Goal: Information Seeking & Learning: Learn about a topic

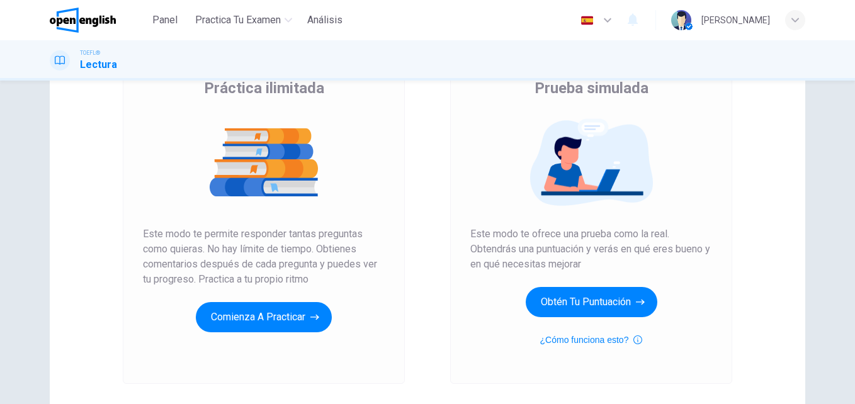
scroll to position [126, 0]
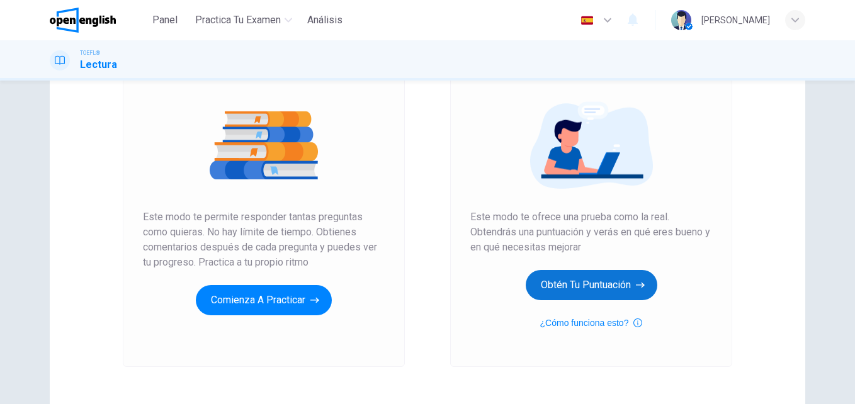
click at [597, 284] on button "Obtén tu puntuación" at bounding box center [592, 285] width 132 height 30
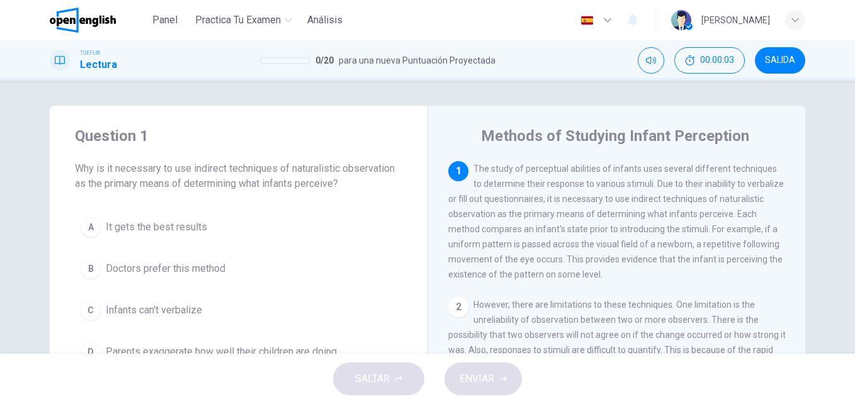
scroll to position [63, 0]
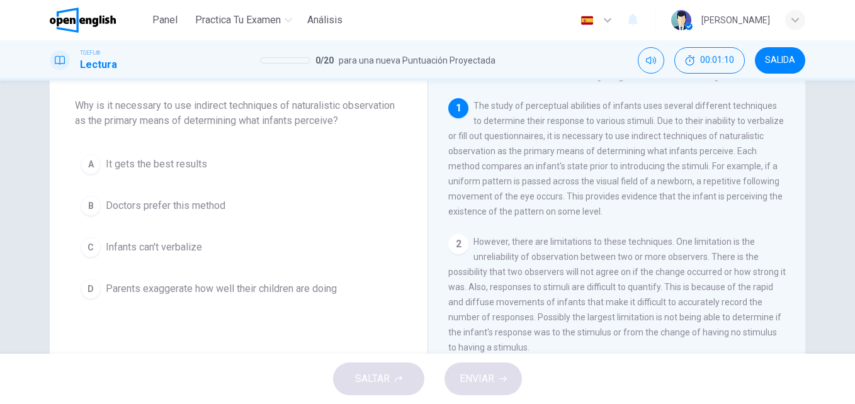
click at [91, 244] on div "C" at bounding box center [91, 247] width 20 height 20
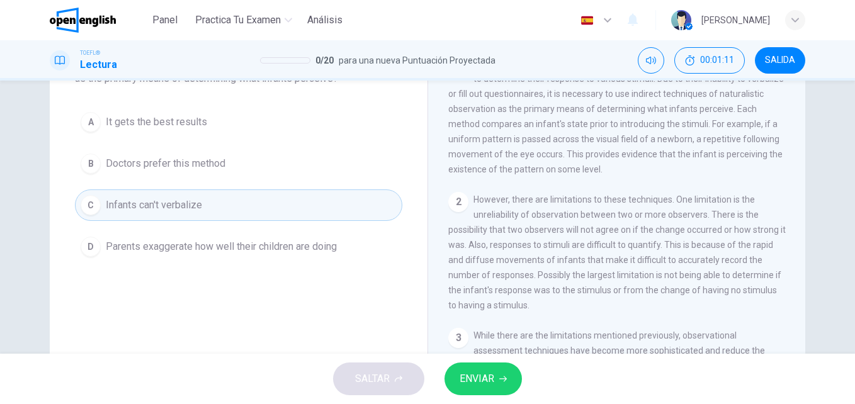
scroll to position [126, 0]
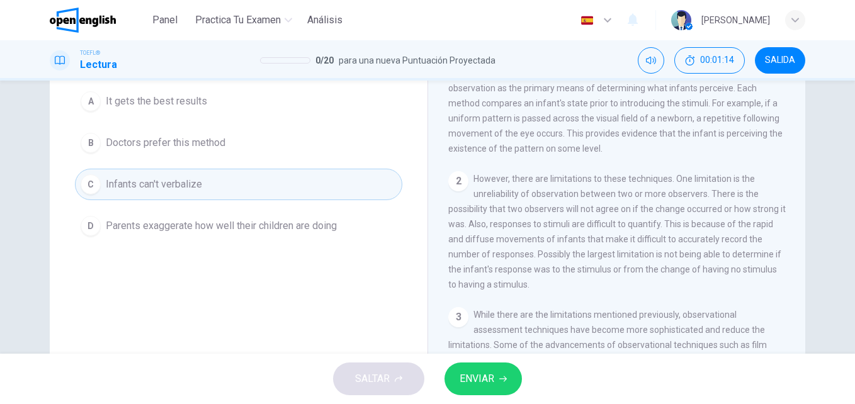
click at [494, 385] on span "ENVIAR" at bounding box center [477, 379] width 35 height 18
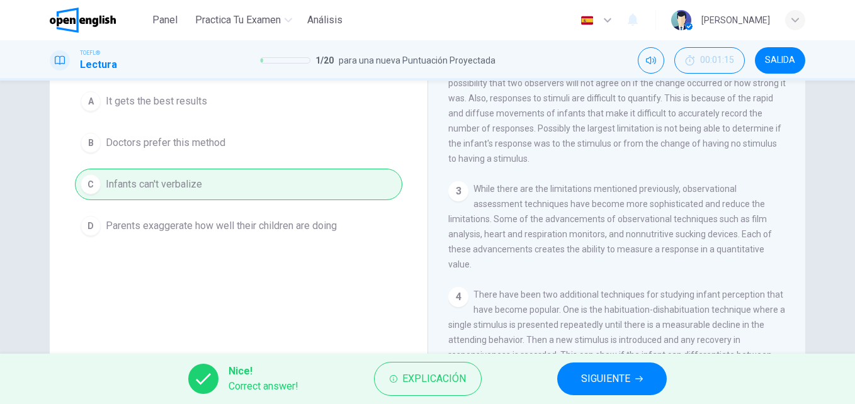
click at [601, 381] on span "SIGUIENTE" at bounding box center [605, 379] width 49 height 18
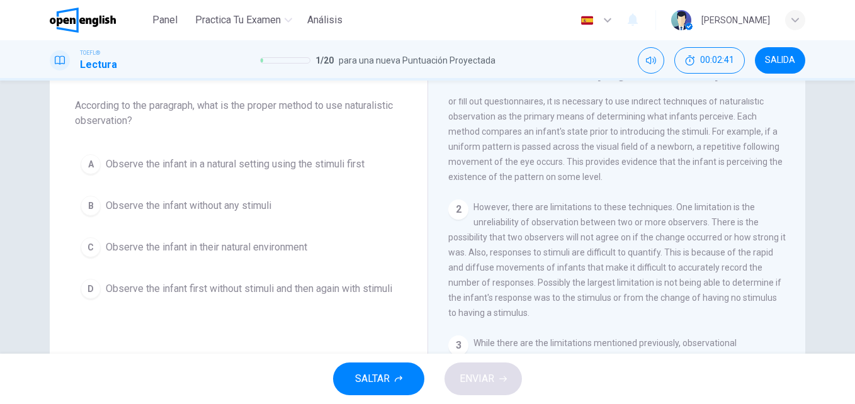
scroll to position [63, 0]
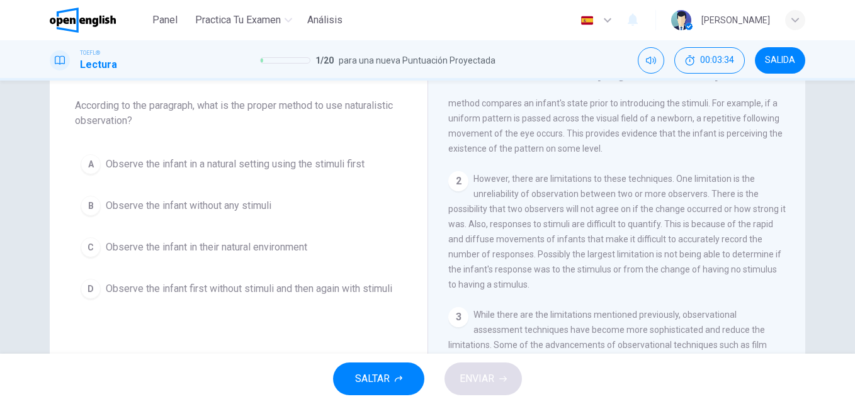
click at [113, 166] on span "Observe the infant in a natural setting using the stimuli first" at bounding box center [235, 164] width 259 height 15
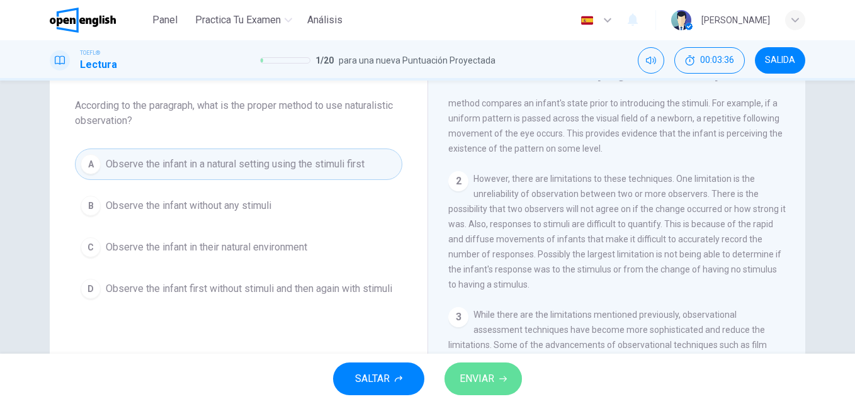
click at [488, 378] on span "ENVIAR" at bounding box center [477, 379] width 35 height 18
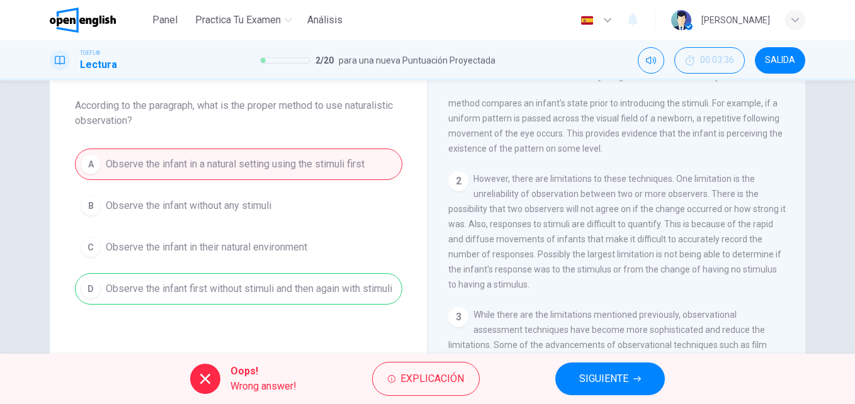
click at [242, 292] on div "A Observe the infant in a natural setting using the stimuli first B Observe the…" at bounding box center [238, 227] width 327 height 156
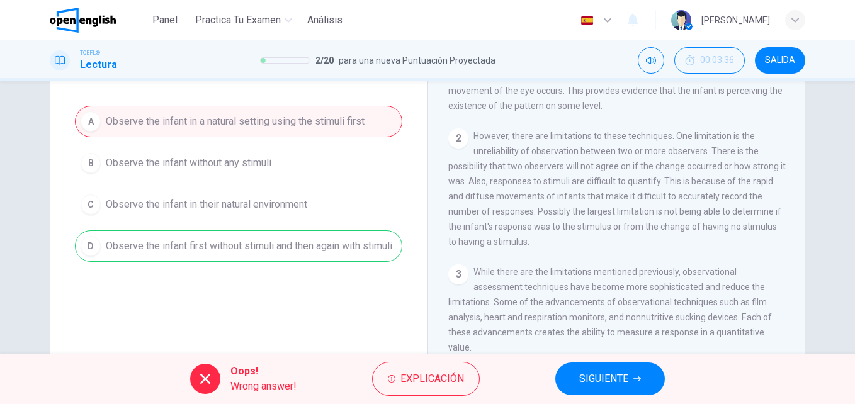
scroll to position [126, 0]
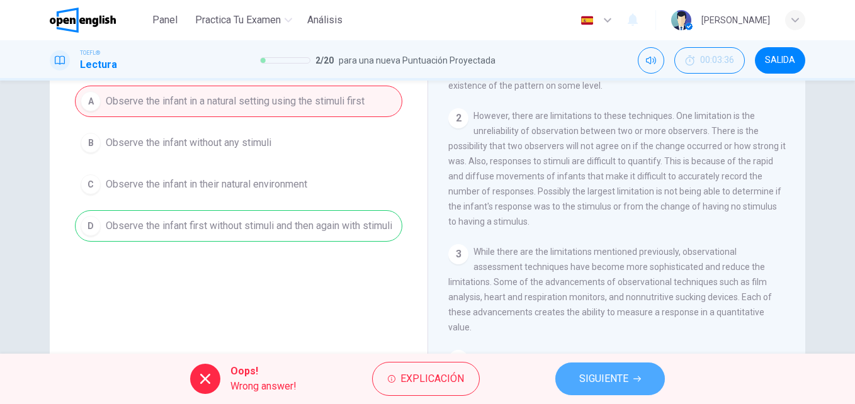
click at [613, 385] on span "SIGUIENTE" at bounding box center [603, 379] width 49 height 18
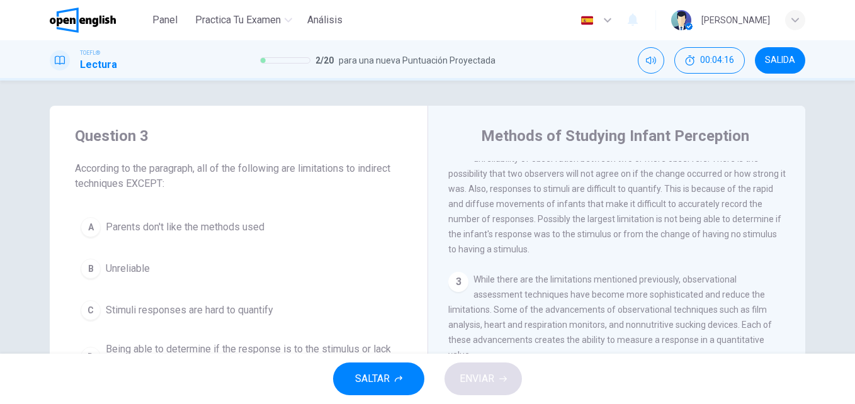
scroll to position [189, 0]
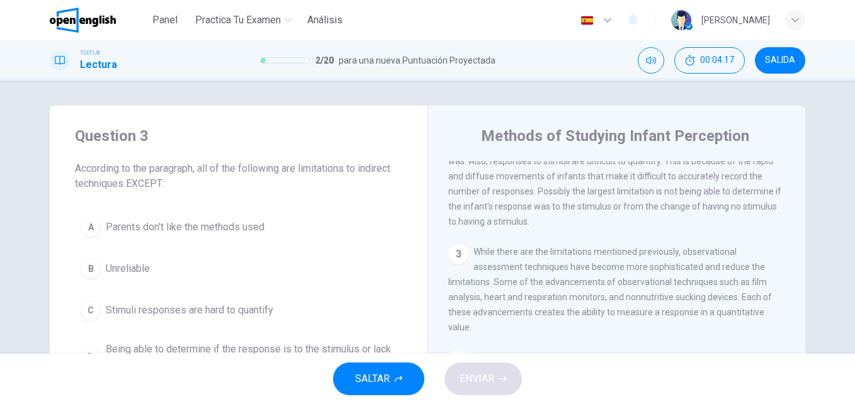
click at [163, 230] on span "Parents don't like the methods used" at bounding box center [185, 227] width 159 height 15
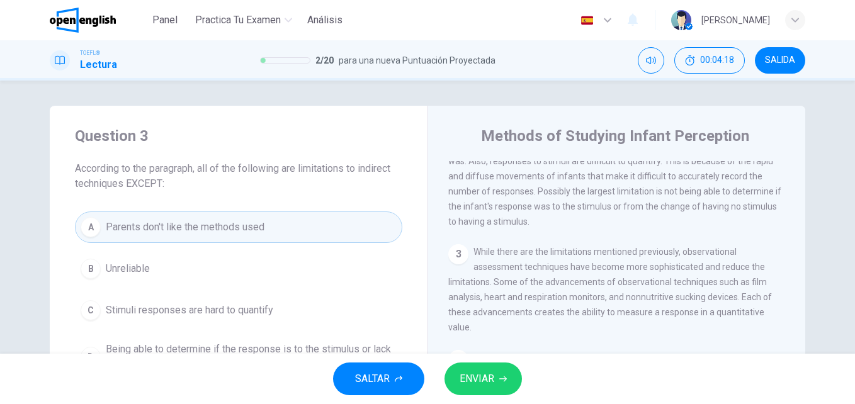
scroll to position [63, 0]
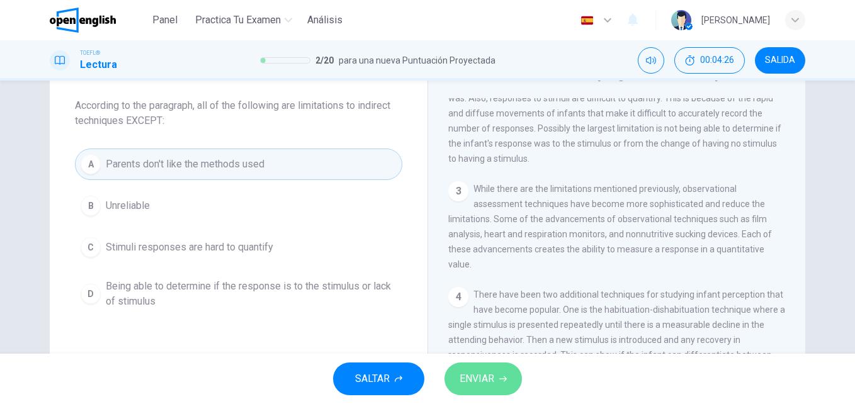
click at [473, 381] on span "ENVIAR" at bounding box center [477, 379] width 35 height 18
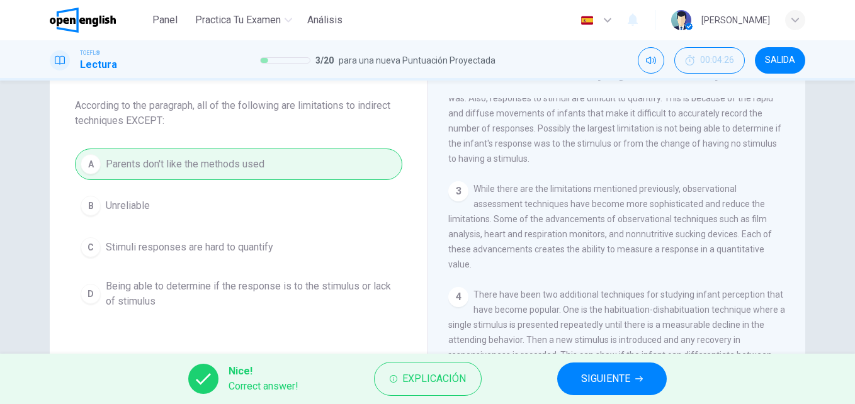
click at [611, 381] on span "SIGUIENTE" at bounding box center [605, 379] width 49 height 18
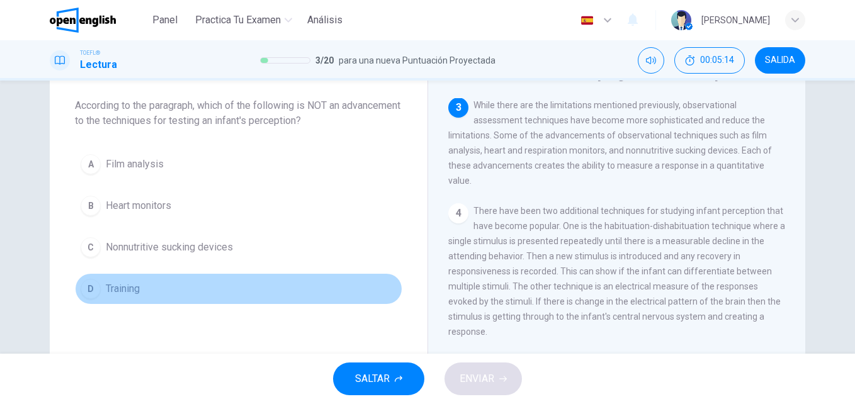
click at [129, 285] on span "Training" at bounding box center [123, 288] width 34 height 15
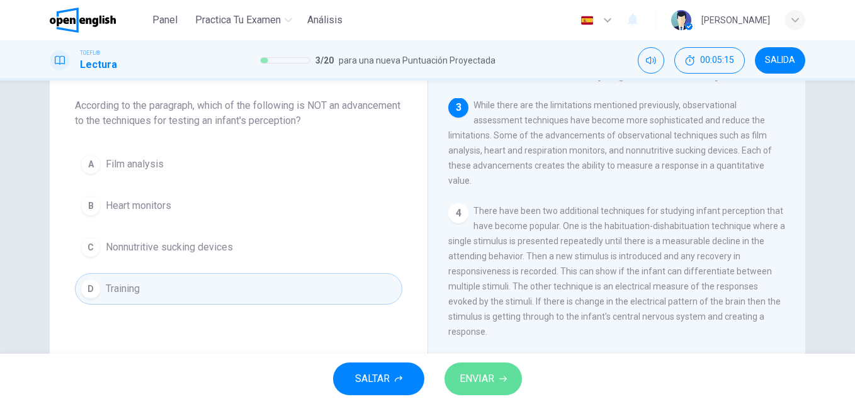
click at [480, 386] on span "ENVIAR" at bounding box center [477, 379] width 35 height 18
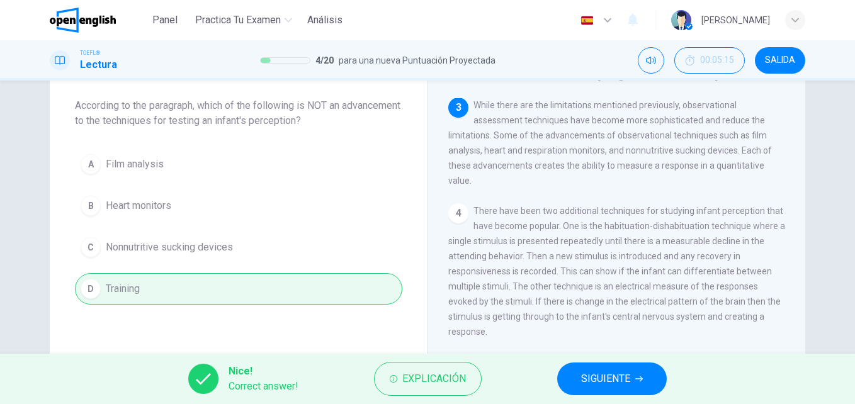
click at [597, 378] on span "SIGUIENTE" at bounding box center [605, 379] width 49 height 18
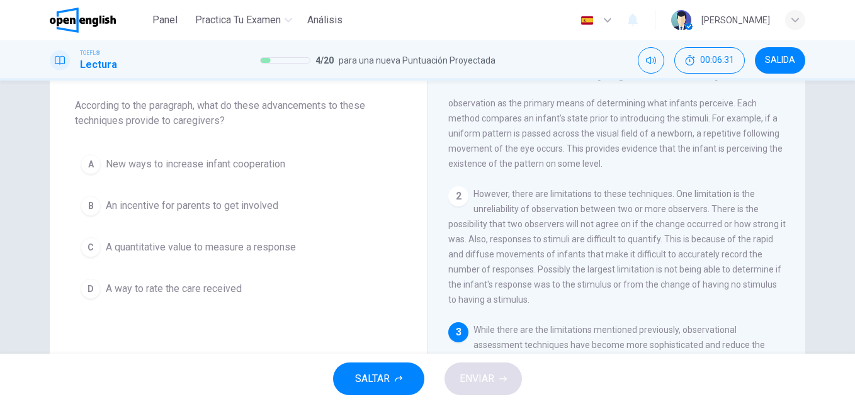
scroll to position [189, 0]
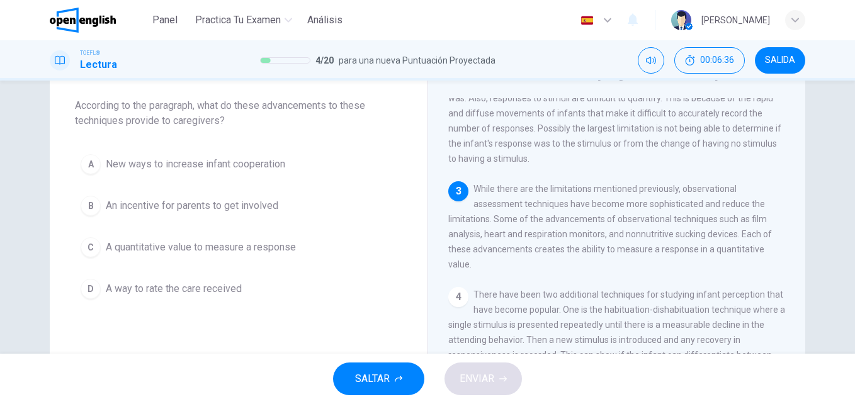
click at [166, 246] on span "A quantitative value to measure a response" at bounding box center [201, 247] width 190 height 15
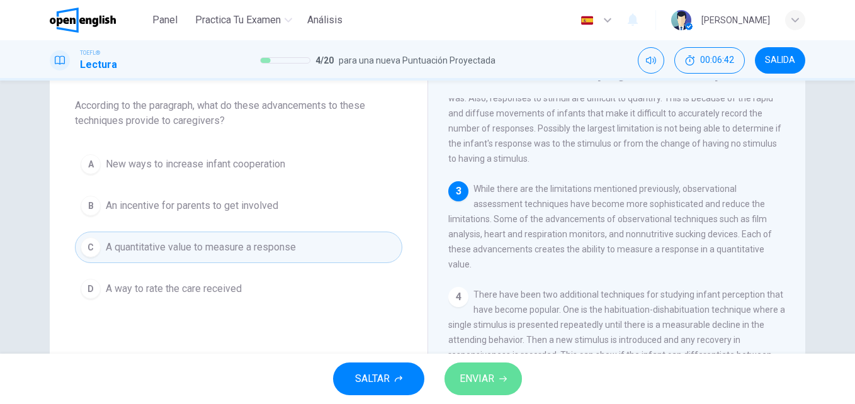
click at [495, 378] on button "ENVIAR" at bounding box center [482, 379] width 77 height 33
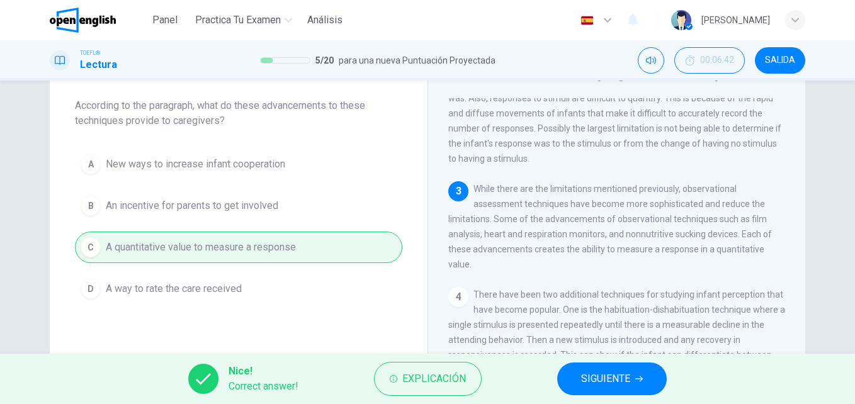
click at [632, 382] on button "SIGUIENTE" at bounding box center [612, 379] width 110 height 33
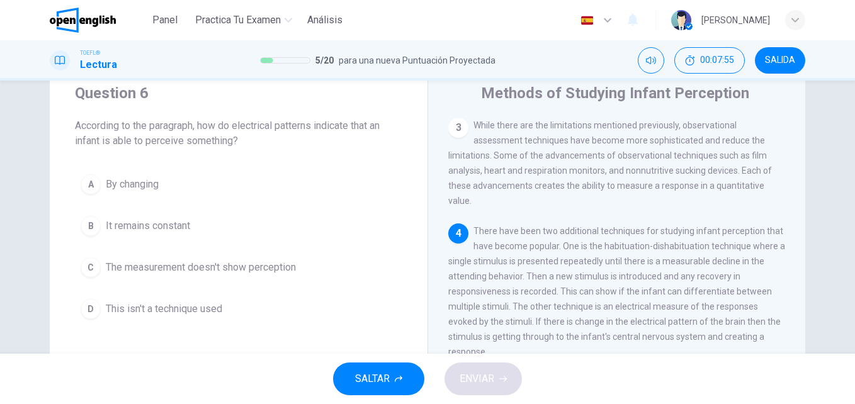
scroll to position [63, 0]
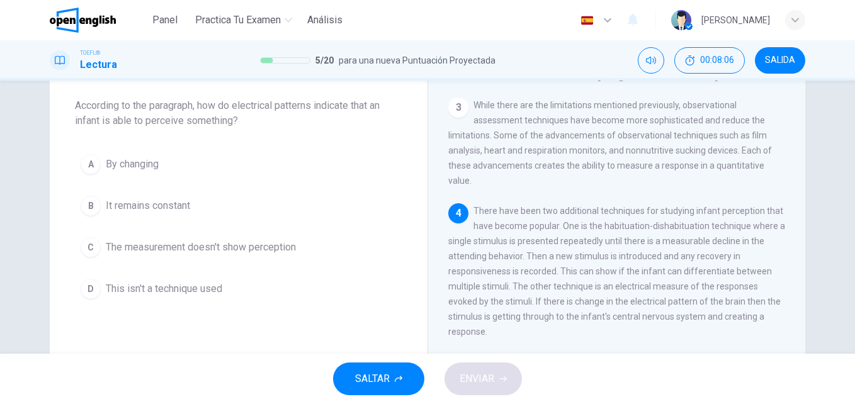
click at [151, 167] on span "By changing" at bounding box center [132, 164] width 53 height 15
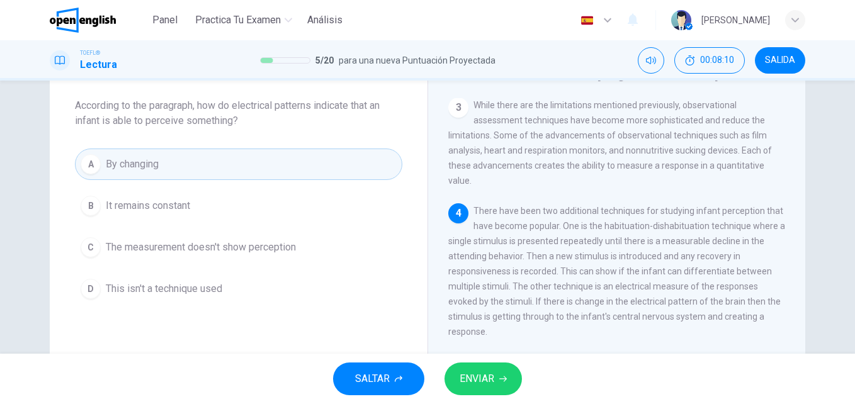
click at [497, 380] on button "ENVIAR" at bounding box center [482, 379] width 77 height 33
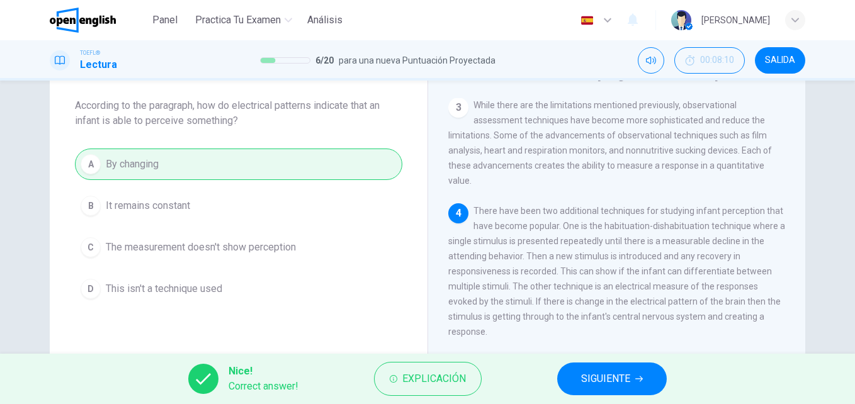
click at [609, 381] on span "SIGUIENTE" at bounding box center [605, 379] width 49 height 18
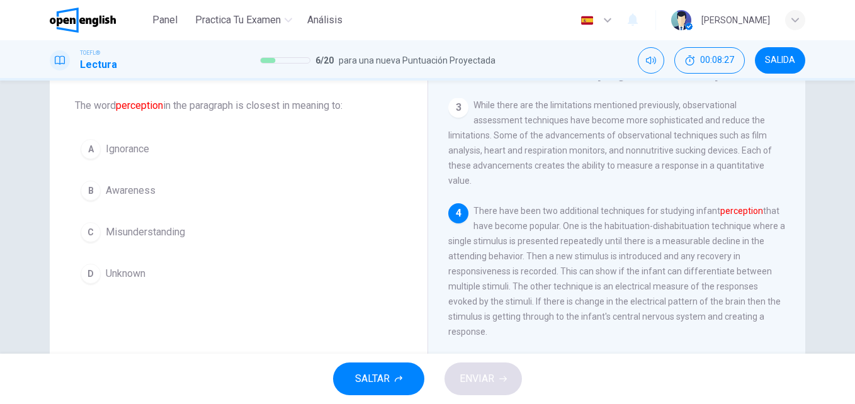
click at [125, 191] on span "Awareness" at bounding box center [131, 190] width 50 height 15
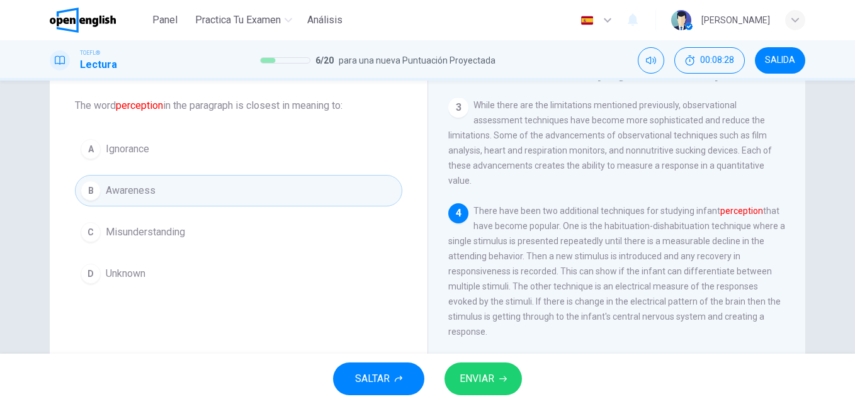
click at [494, 381] on span "ENVIAR" at bounding box center [477, 379] width 35 height 18
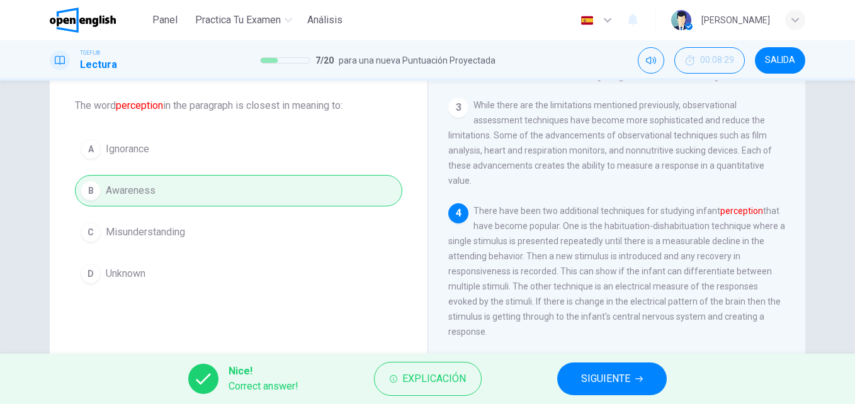
click at [602, 376] on span "SIGUIENTE" at bounding box center [605, 379] width 49 height 18
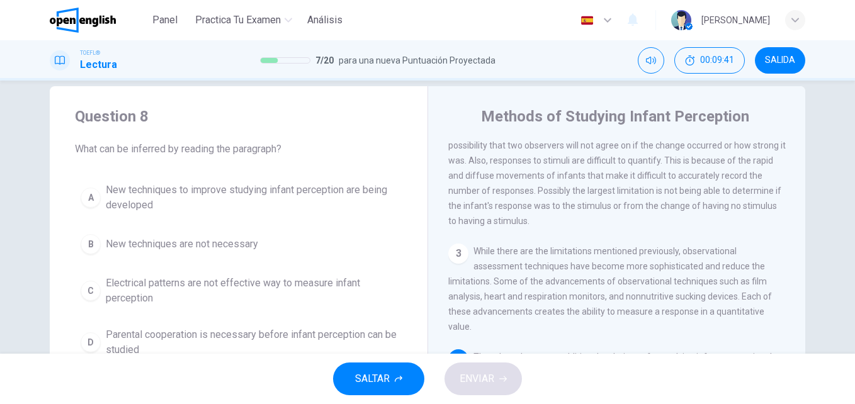
scroll to position [0, 0]
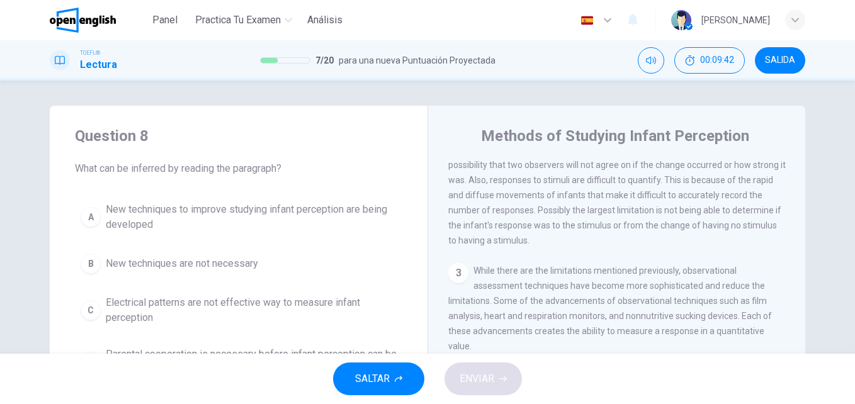
click at [150, 217] on span "New techniques to improve studying infant perception are being developed" at bounding box center [251, 217] width 291 height 30
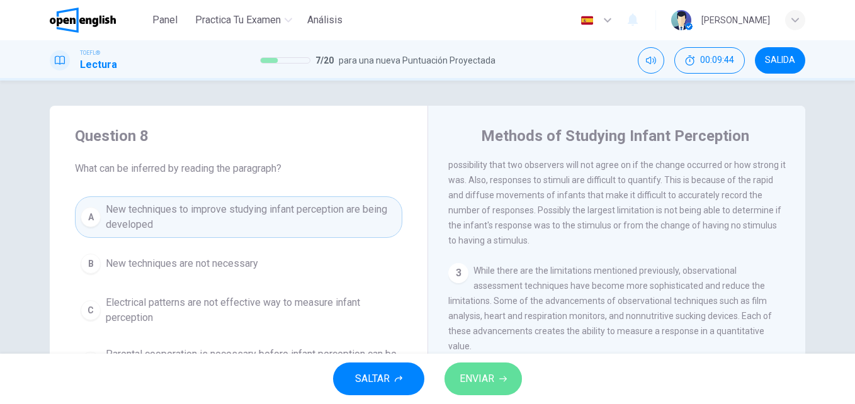
click at [479, 376] on span "ENVIAR" at bounding box center [477, 379] width 35 height 18
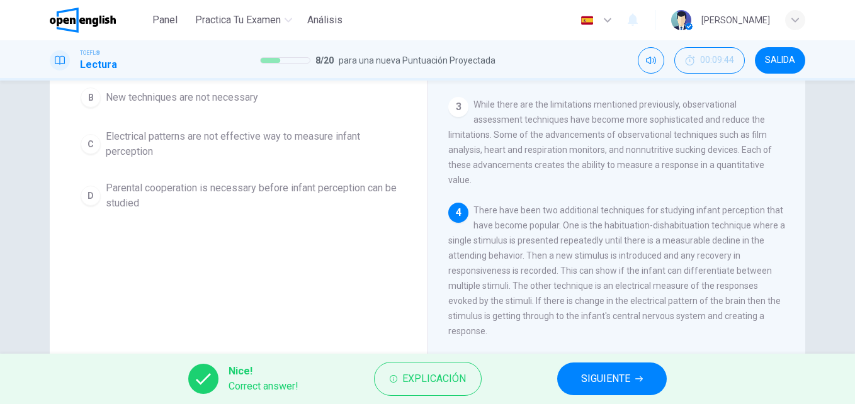
scroll to position [215, 0]
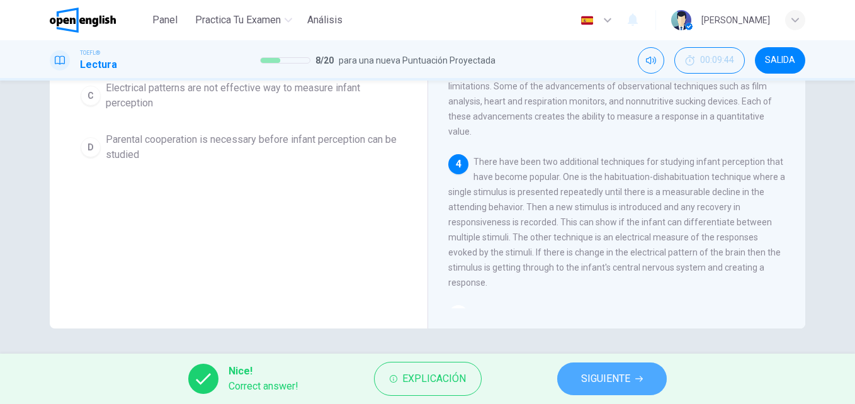
click at [608, 385] on span "SIGUIENTE" at bounding box center [605, 379] width 49 height 18
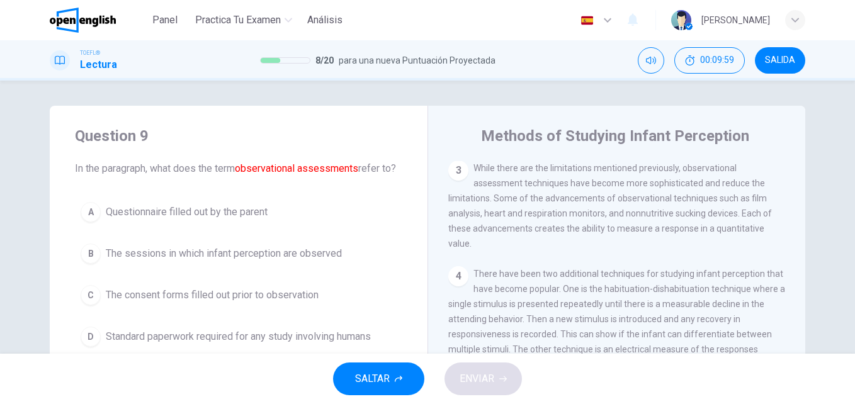
scroll to position [63, 0]
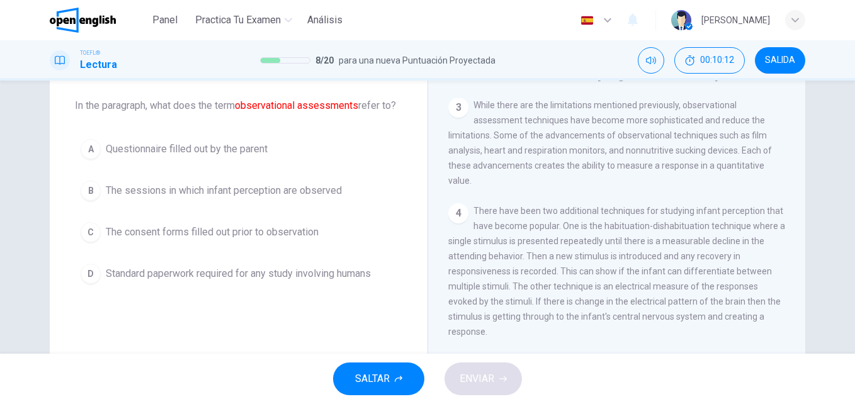
click at [181, 157] on span "Questionnaire filled out by the parent" at bounding box center [187, 149] width 162 height 15
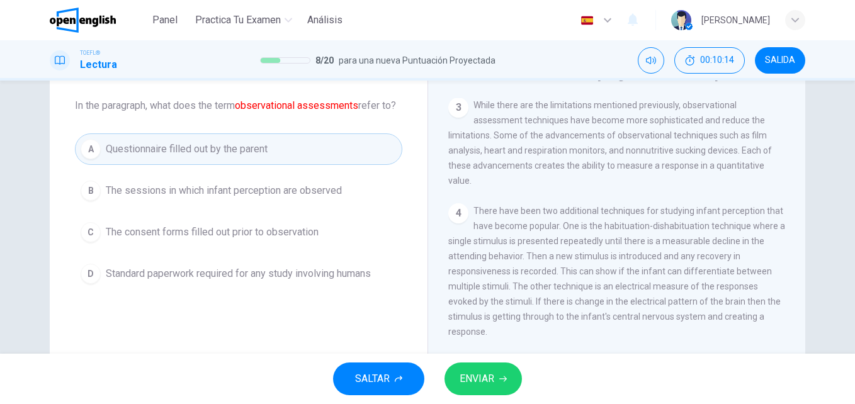
click at [499, 382] on icon "button" at bounding box center [503, 379] width 8 height 8
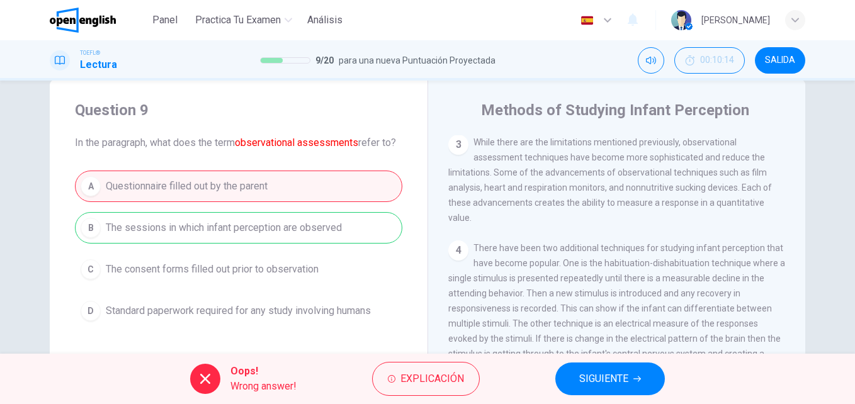
scroll to position [296, 0]
click at [615, 386] on span "SIGUIENTE" at bounding box center [603, 379] width 49 height 18
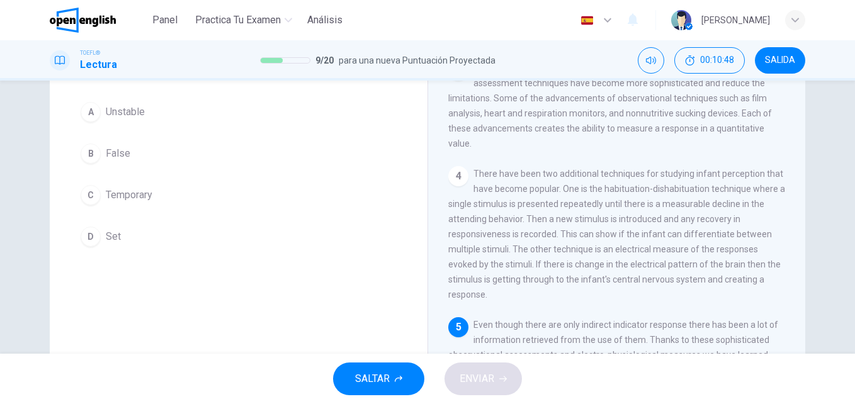
scroll to position [26, 0]
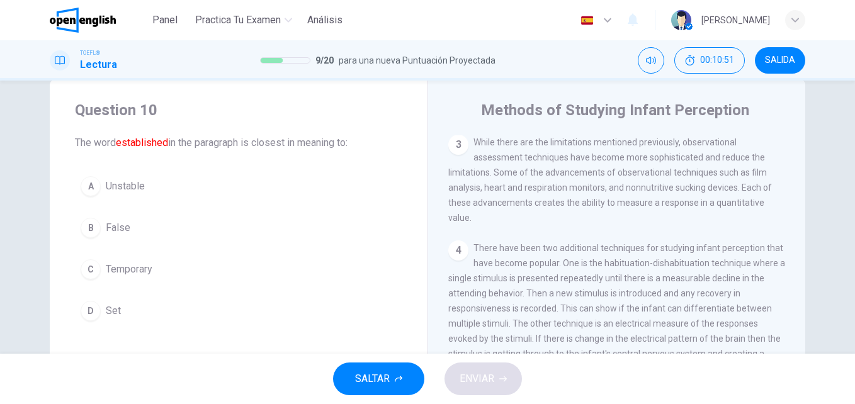
click at [109, 308] on span "Set" at bounding box center [113, 310] width 15 height 15
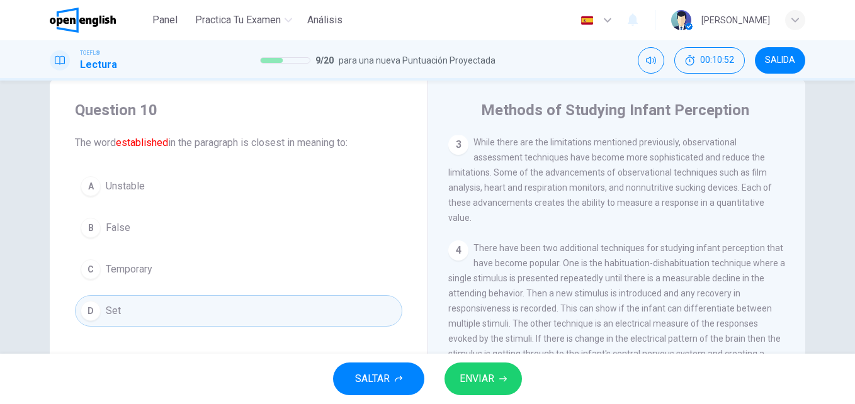
click at [496, 380] on button "ENVIAR" at bounding box center [482, 379] width 77 height 33
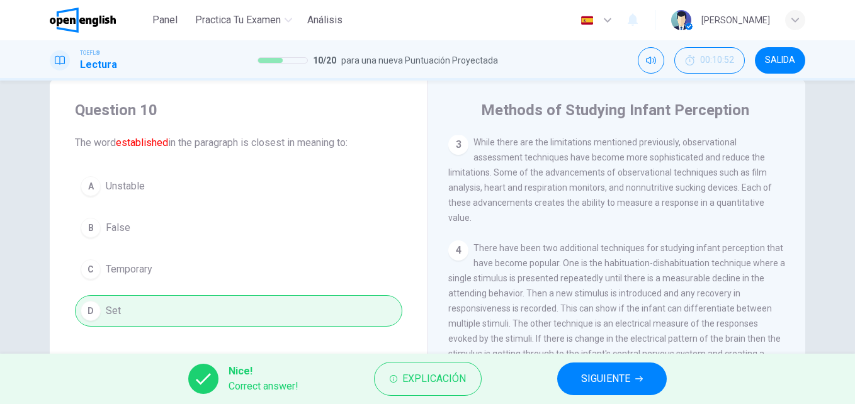
click at [606, 377] on span "SIGUIENTE" at bounding box center [605, 379] width 49 height 18
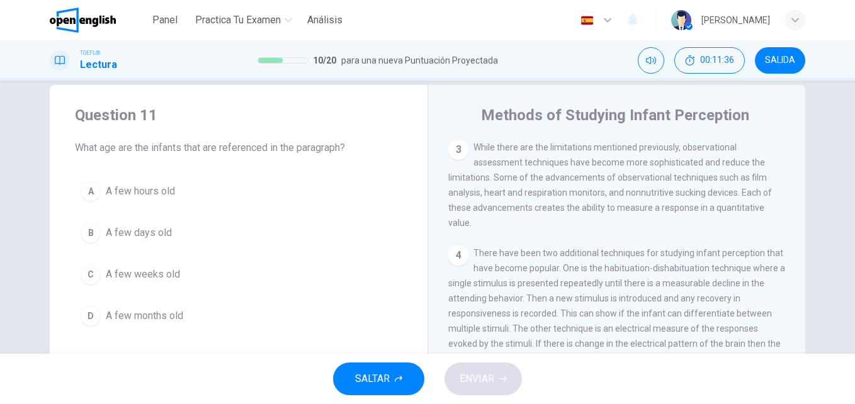
scroll to position [0, 0]
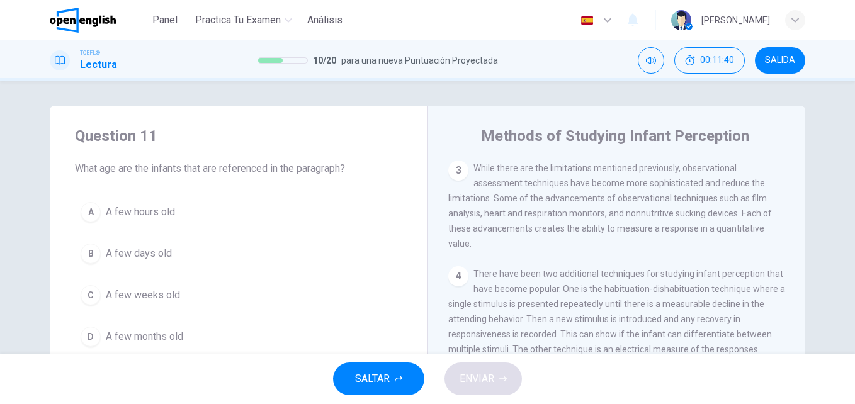
drag, startPoint x: 140, startPoint y: 254, endPoint x: 149, endPoint y: 252, distance: 9.6
click at [141, 253] on span "A few days old" at bounding box center [139, 253] width 66 height 15
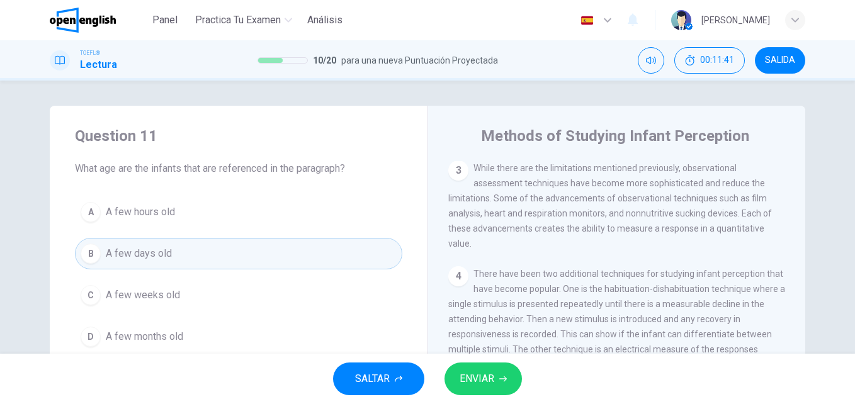
click at [474, 371] on span "ENVIAR" at bounding box center [477, 379] width 35 height 18
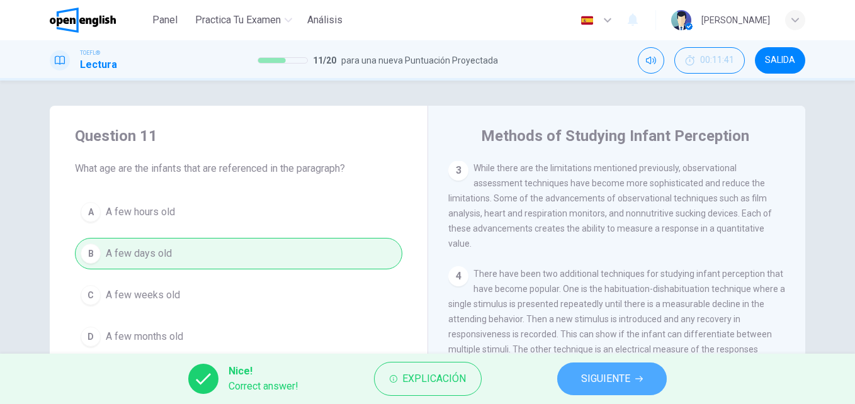
click at [603, 380] on span "SIGUIENTE" at bounding box center [605, 379] width 49 height 18
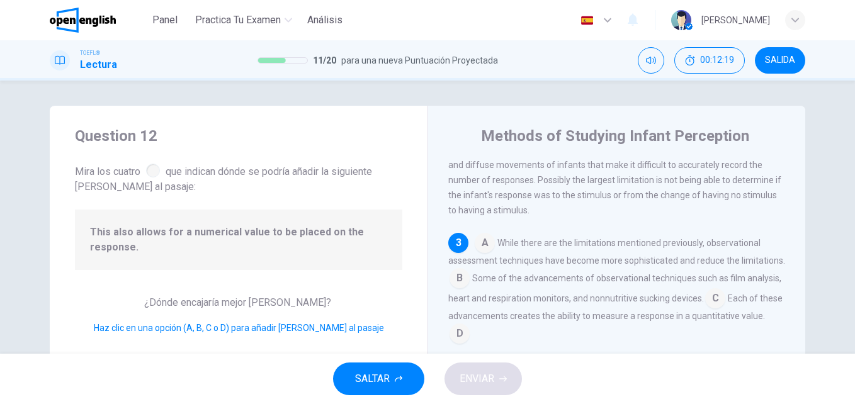
scroll to position [220, 0]
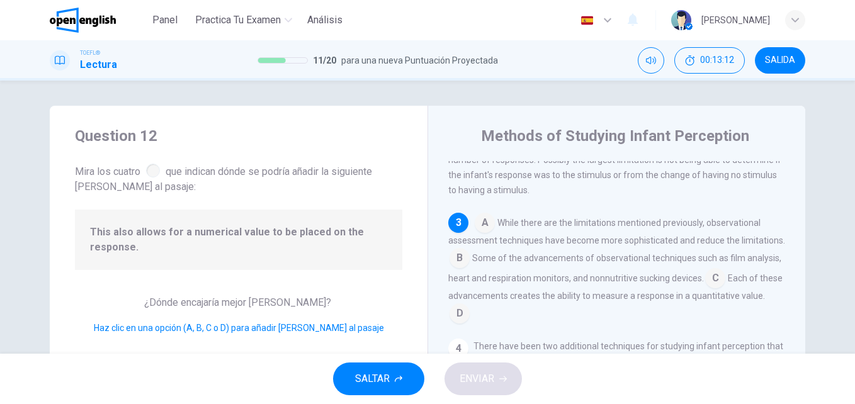
click at [470, 324] on input at bounding box center [459, 315] width 20 height 20
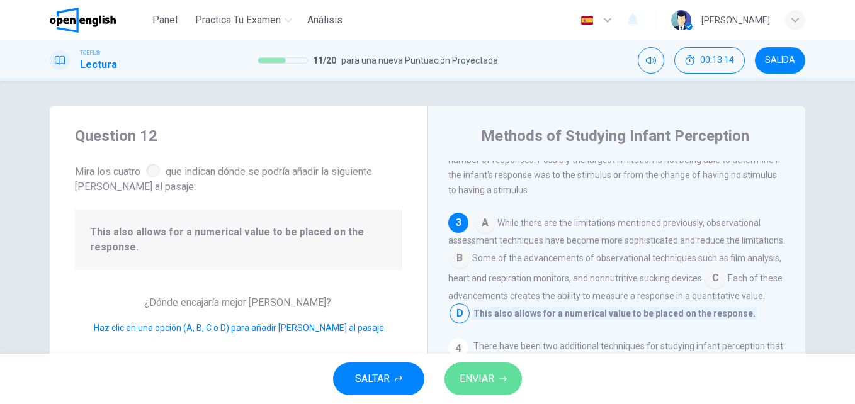
click at [485, 384] on span "ENVIAR" at bounding box center [477, 379] width 35 height 18
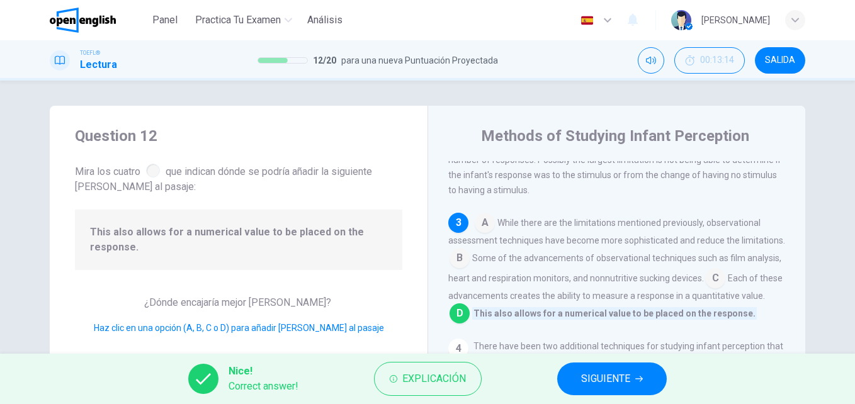
scroll to position [283, 0]
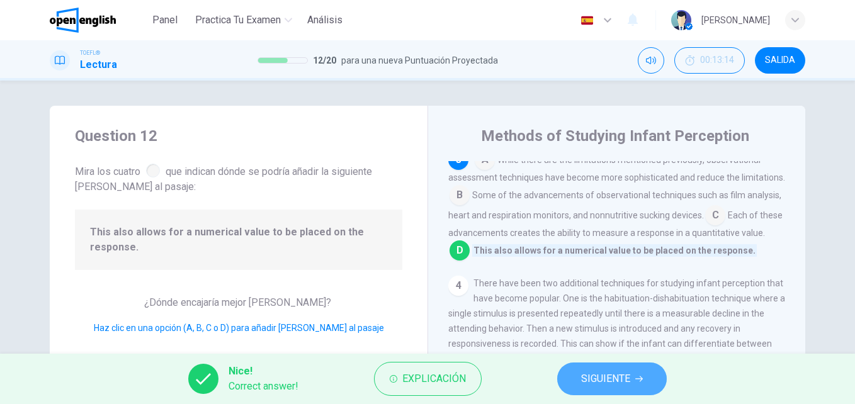
click at [614, 380] on span "SIGUIENTE" at bounding box center [605, 379] width 49 height 18
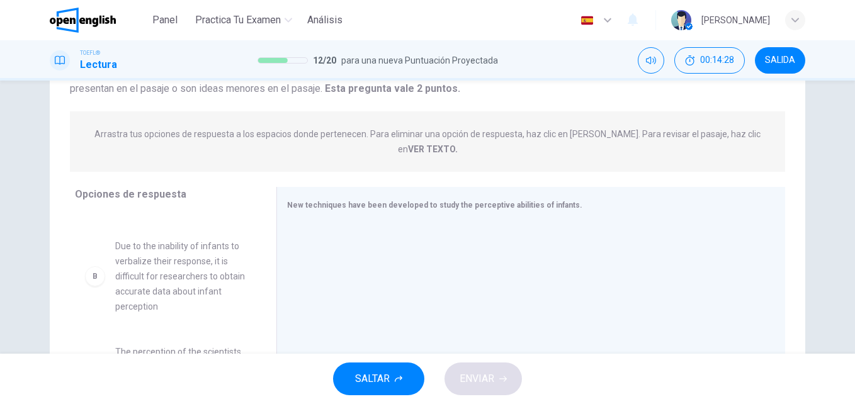
scroll to position [63, 0]
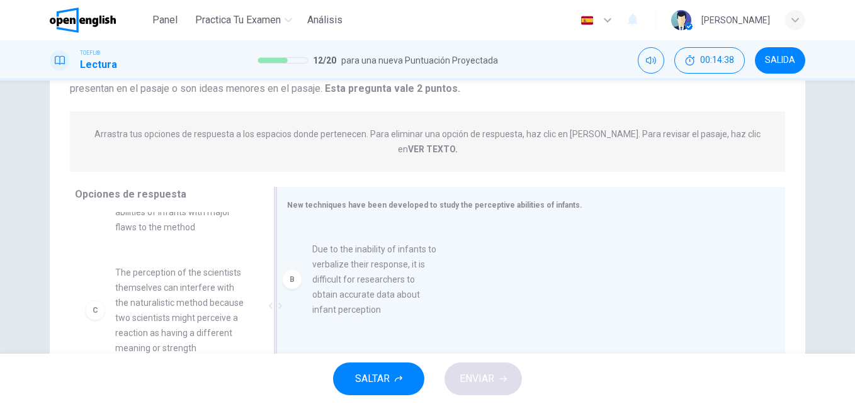
drag, startPoint x: 171, startPoint y: 288, endPoint x: 378, endPoint y: 279, distance: 206.6
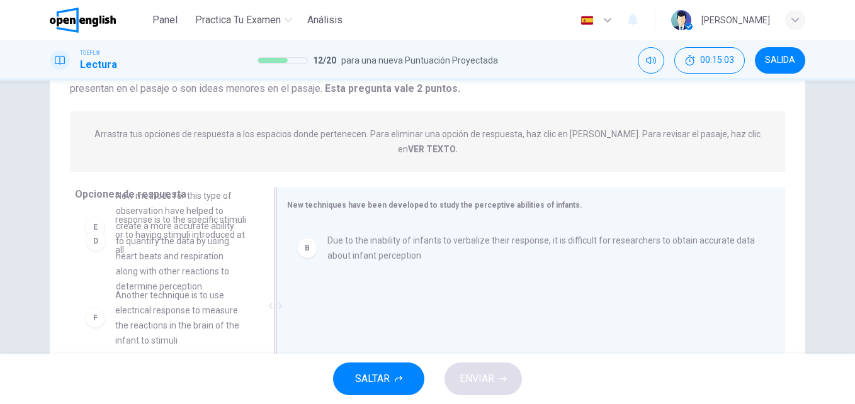
scroll to position [249, 0]
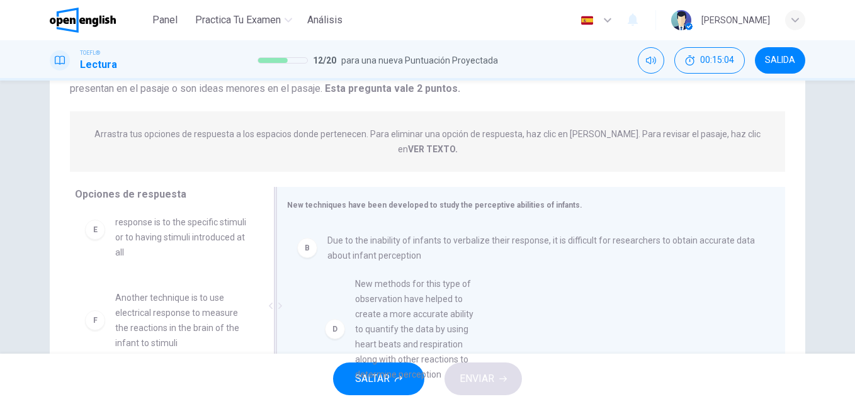
drag, startPoint x: 178, startPoint y: 246, endPoint x: 422, endPoint y: 344, distance: 262.7
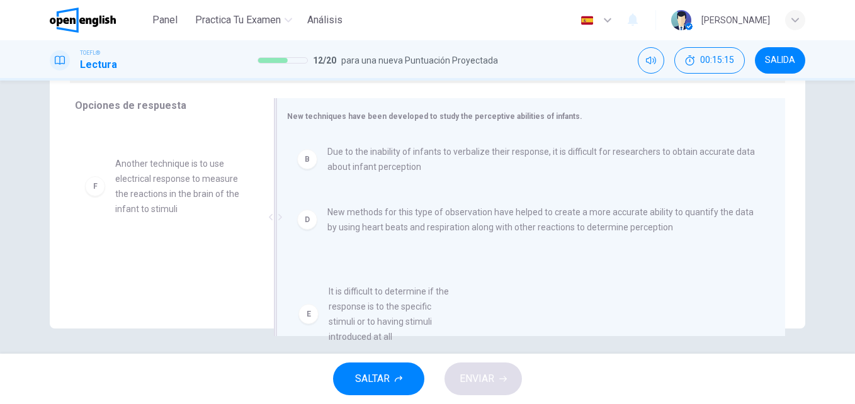
scroll to position [18, 0]
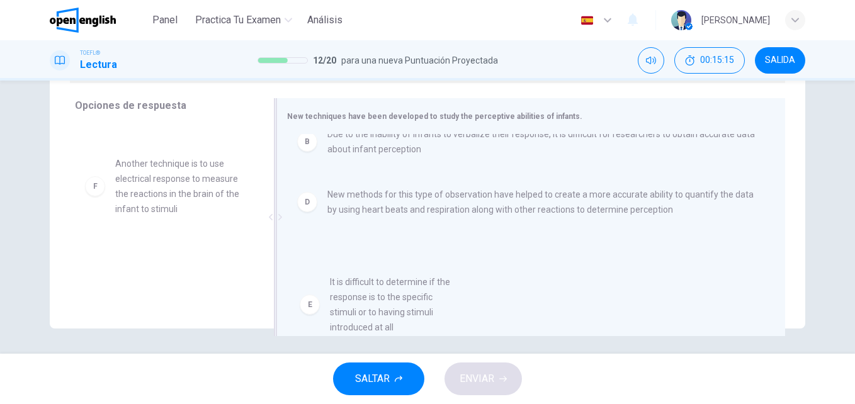
drag, startPoint x: 162, startPoint y: 159, endPoint x: 385, endPoint y: 300, distance: 263.7
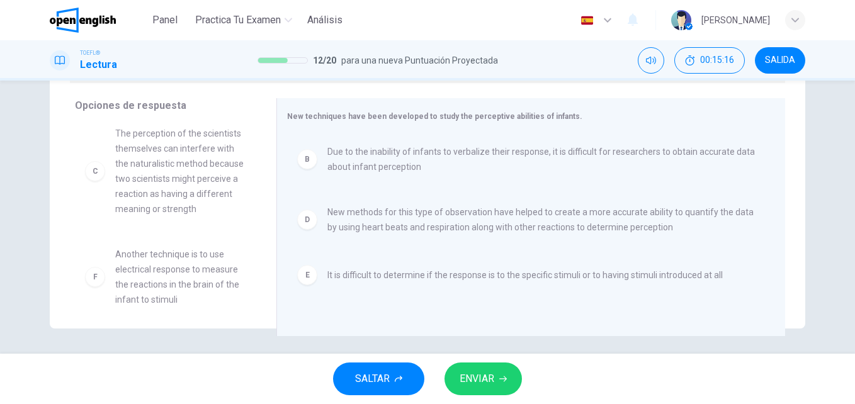
scroll to position [113, 0]
click at [492, 384] on span "ENVIAR" at bounding box center [477, 379] width 35 height 18
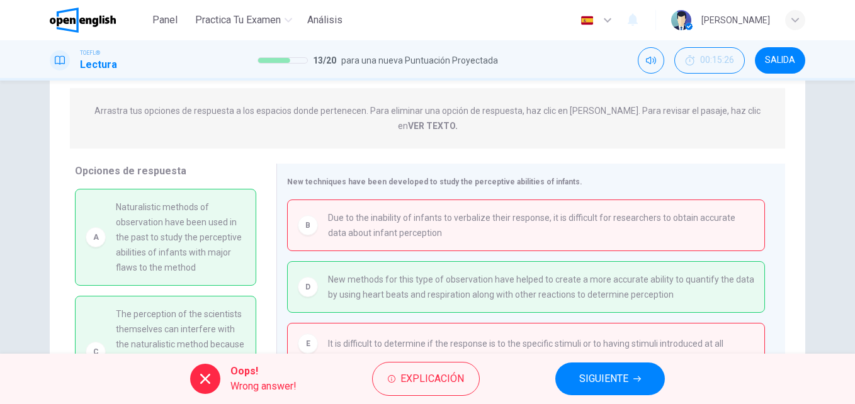
scroll to position [89, 0]
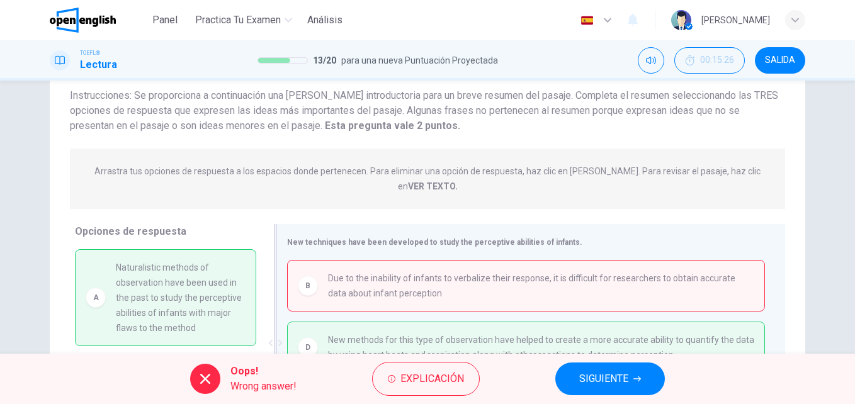
drag, startPoint x: 184, startPoint y: 290, endPoint x: 312, endPoint y: 276, distance: 128.6
click at [312, 276] on div "Opciones de respuesta A Naturalistic methods of observation have been used in t…" at bounding box center [427, 346] width 755 height 244
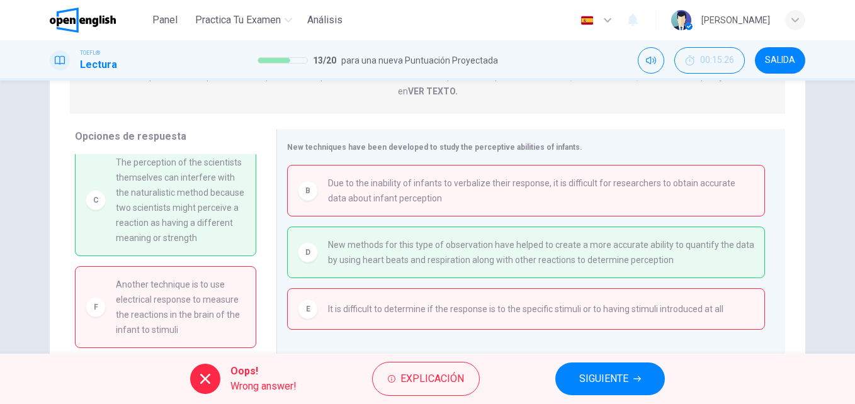
scroll to position [215, 0]
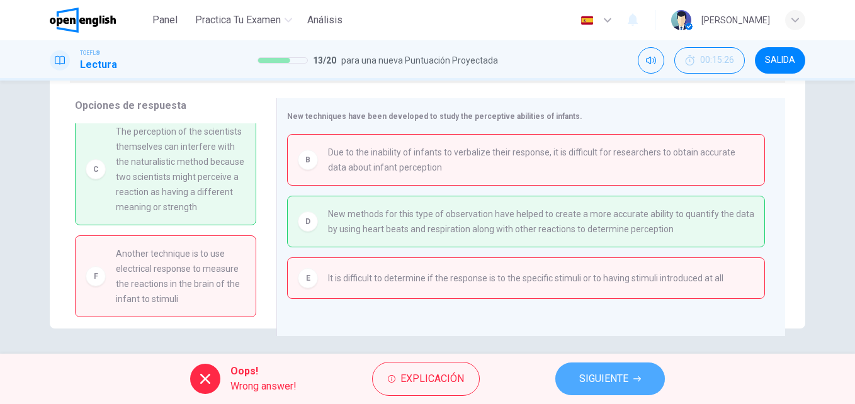
click at [591, 375] on span "SIGUIENTE" at bounding box center [603, 379] width 49 height 18
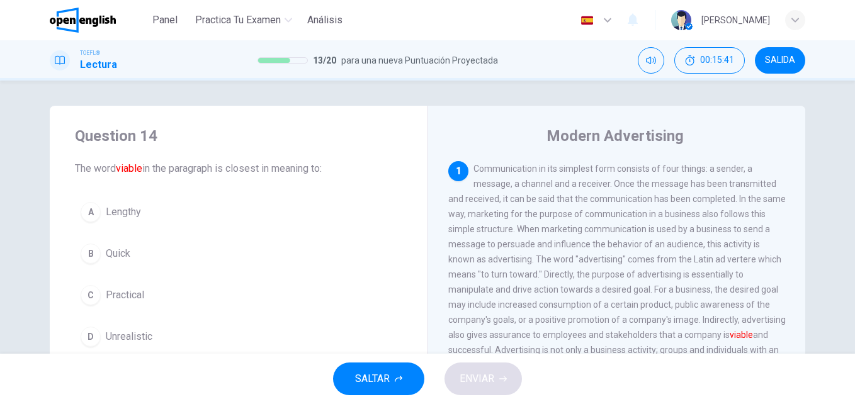
click at [89, 295] on div "C" at bounding box center [91, 295] width 20 height 20
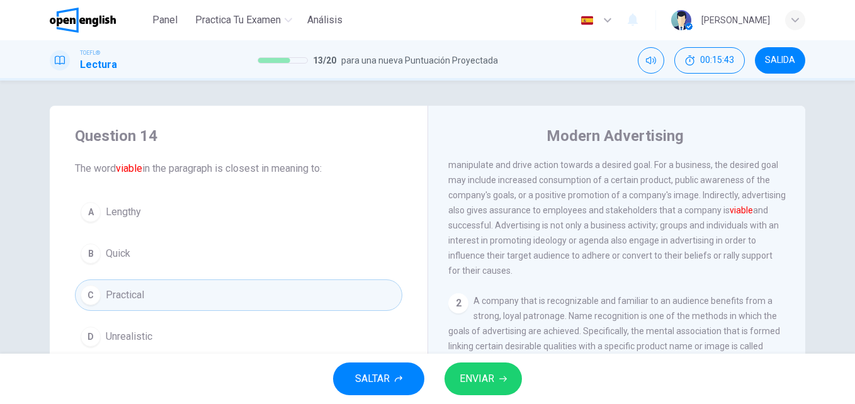
scroll to position [126, 0]
click at [499, 376] on button "ENVIAR" at bounding box center [482, 379] width 77 height 33
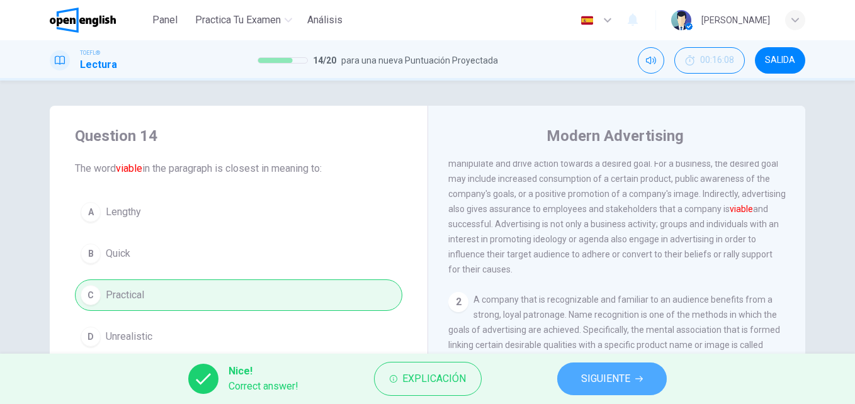
click at [591, 382] on span "SIGUIENTE" at bounding box center [605, 379] width 49 height 18
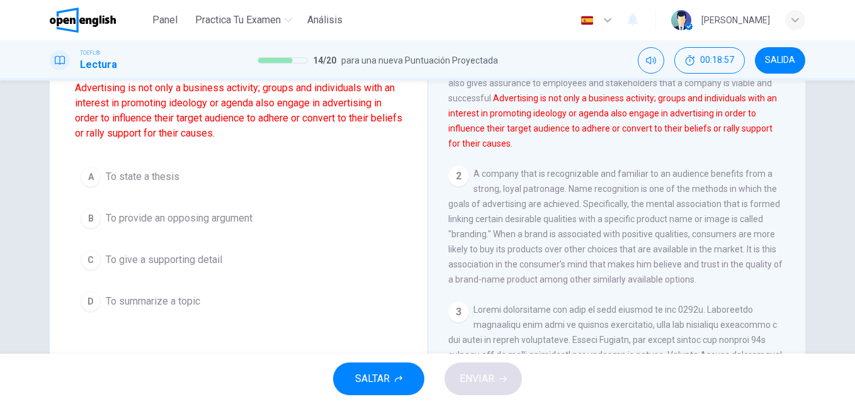
click at [161, 295] on span "To summarize a topic" at bounding box center [153, 301] width 94 height 15
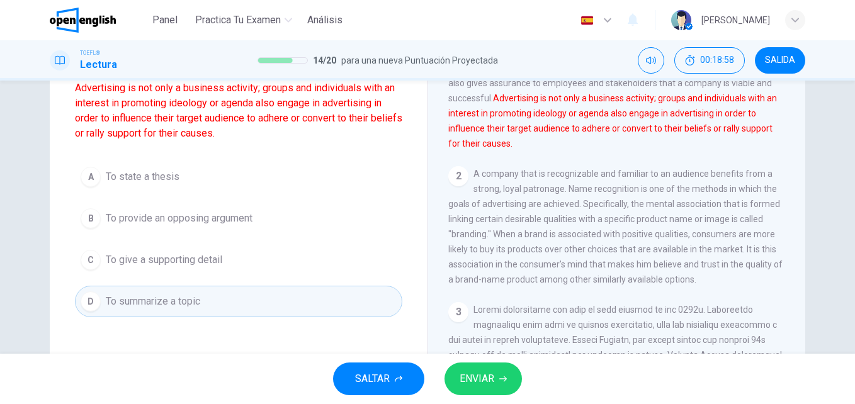
click at [490, 378] on span "ENVIAR" at bounding box center [477, 379] width 35 height 18
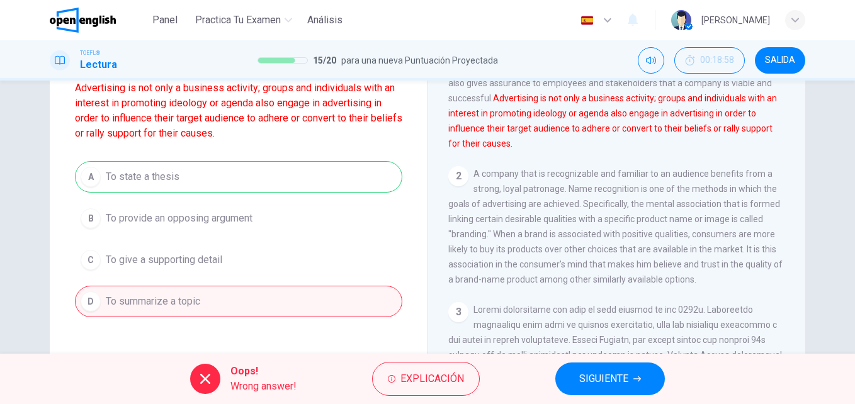
click at [173, 184] on div "A To state a thesis B To provide an opposing argument C To give a supporting de…" at bounding box center [238, 239] width 327 height 156
click at [628, 379] on span "SIGUIENTE" at bounding box center [603, 379] width 49 height 18
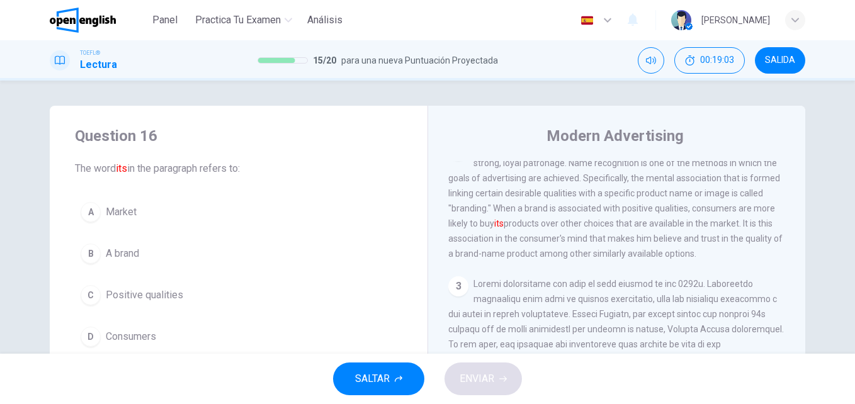
scroll to position [283, 0]
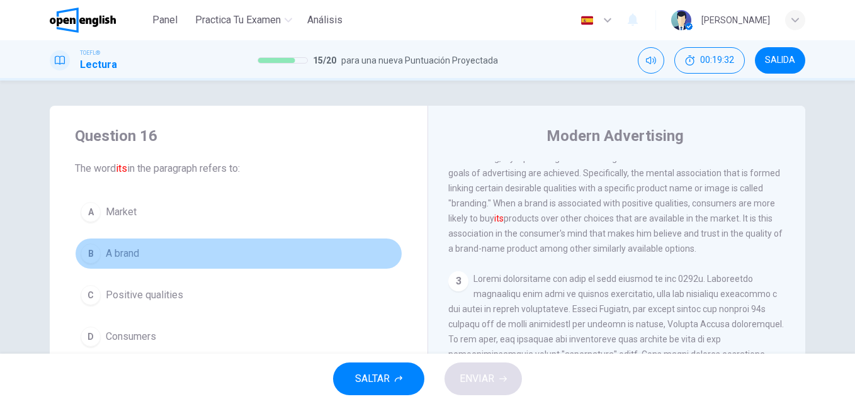
click at [126, 254] on span "A brand" at bounding box center [122, 253] width 33 height 15
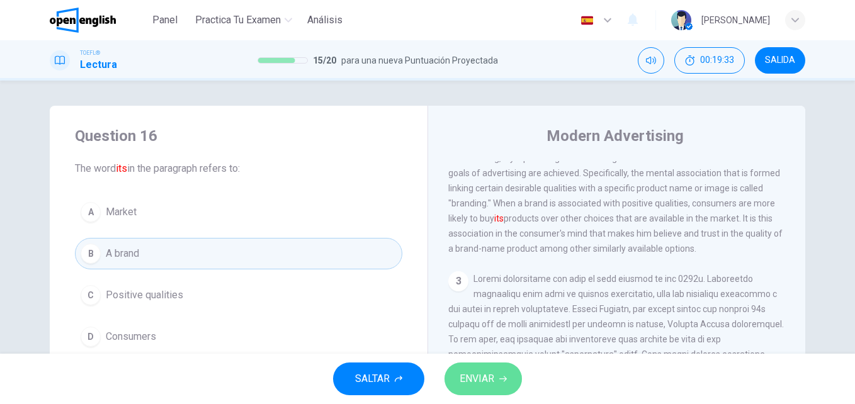
click at [495, 381] on button "ENVIAR" at bounding box center [482, 379] width 77 height 33
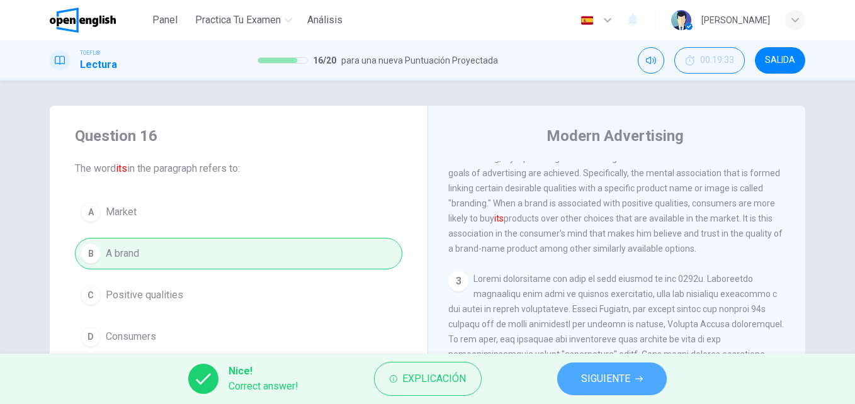
click at [618, 383] on span "SIGUIENTE" at bounding box center [605, 379] width 49 height 18
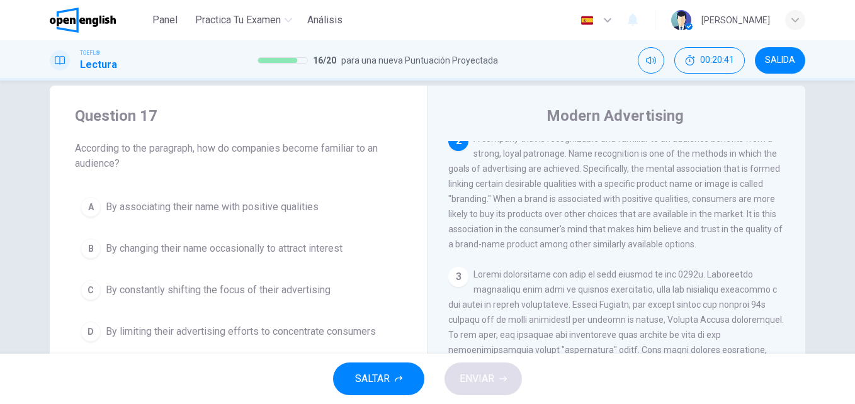
scroll to position [0, 0]
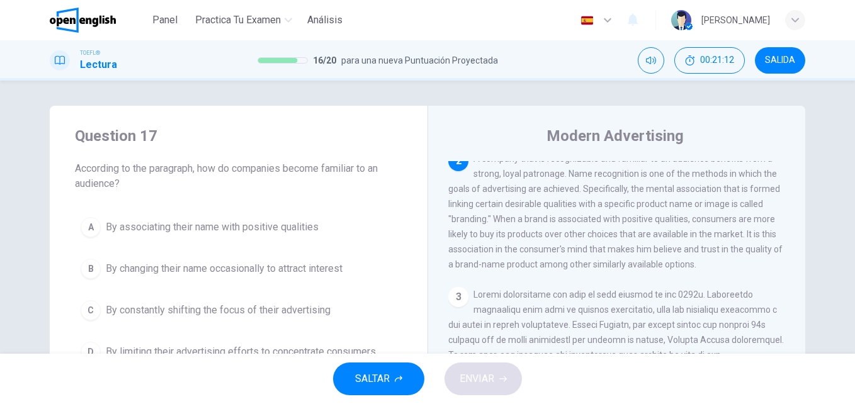
click at [236, 225] on span "By associating their name with positive qualities" at bounding box center [212, 227] width 213 height 15
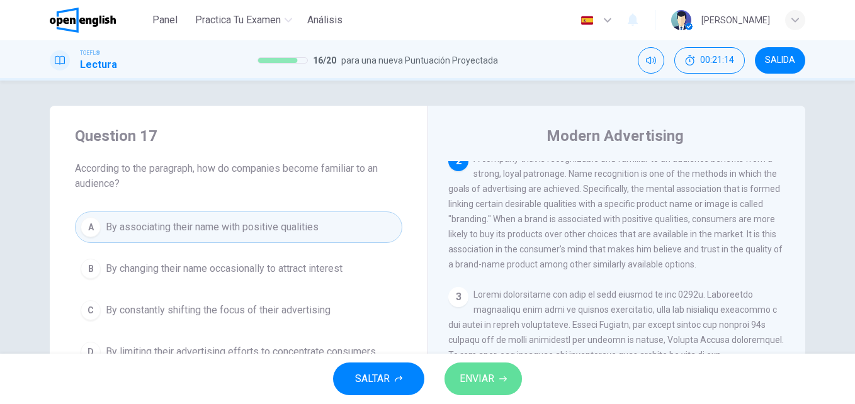
click at [505, 386] on button "ENVIAR" at bounding box center [482, 379] width 77 height 33
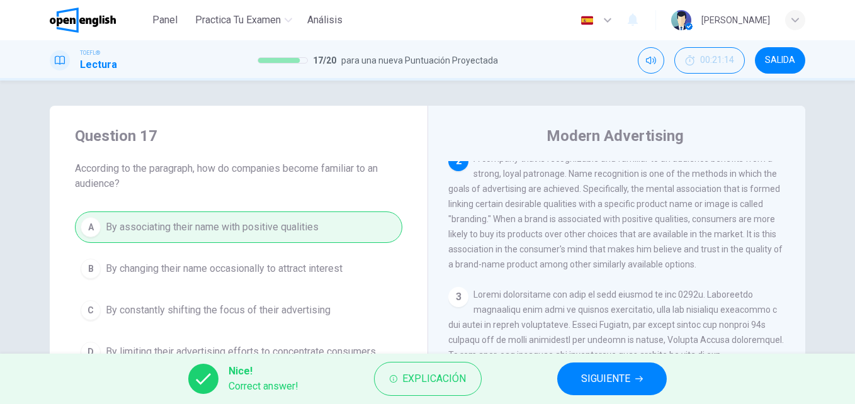
click at [613, 386] on span "SIGUIENTE" at bounding box center [605, 379] width 49 height 18
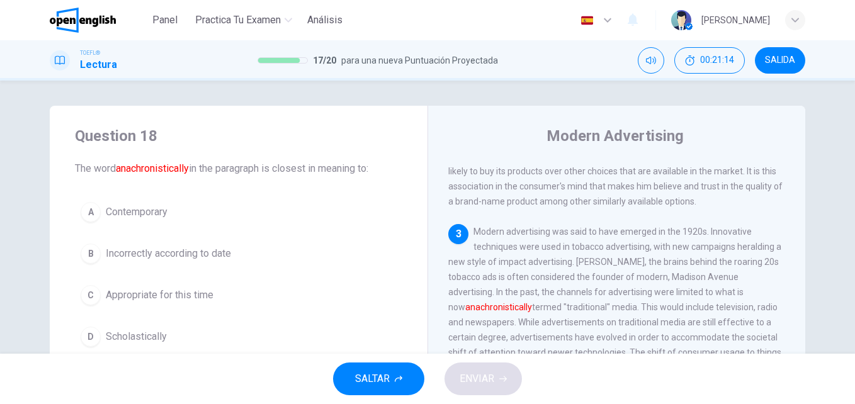
scroll to position [408, 0]
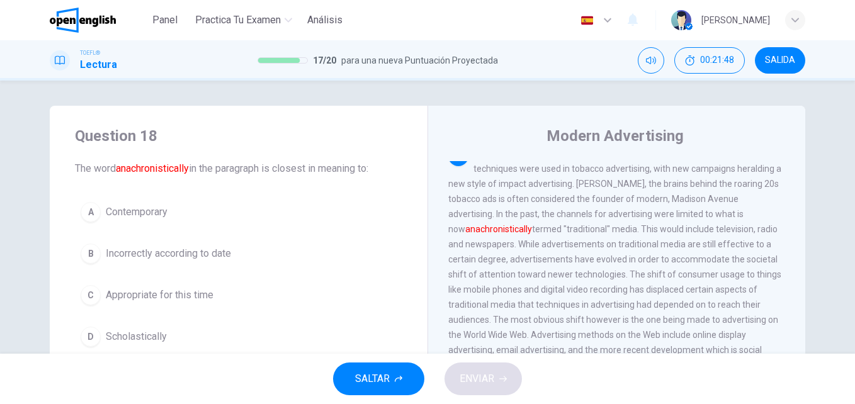
click at [153, 210] on span "Contemporary" at bounding box center [137, 212] width 62 height 15
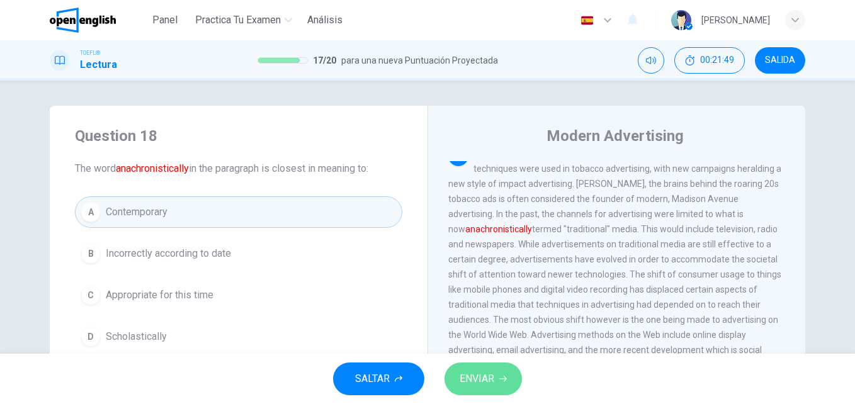
click at [494, 372] on span "ENVIAR" at bounding box center [477, 379] width 35 height 18
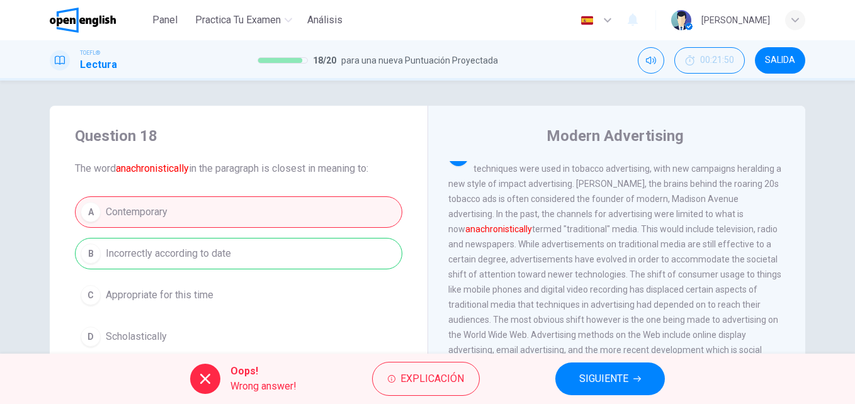
click at [634, 377] on icon "button" at bounding box center [637, 379] width 8 height 8
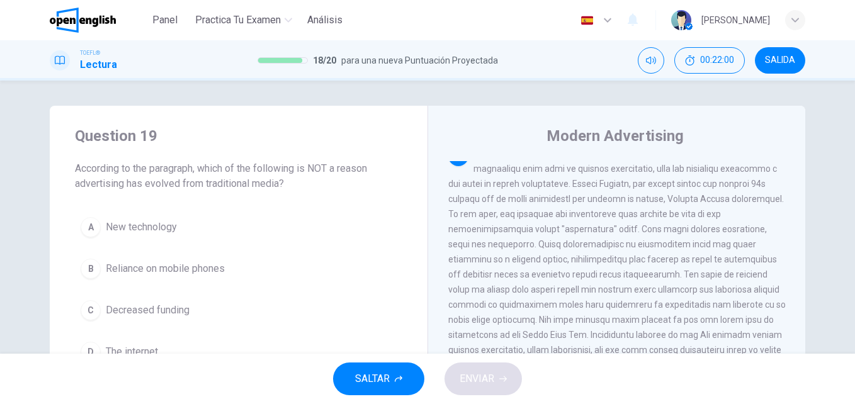
scroll to position [63, 0]
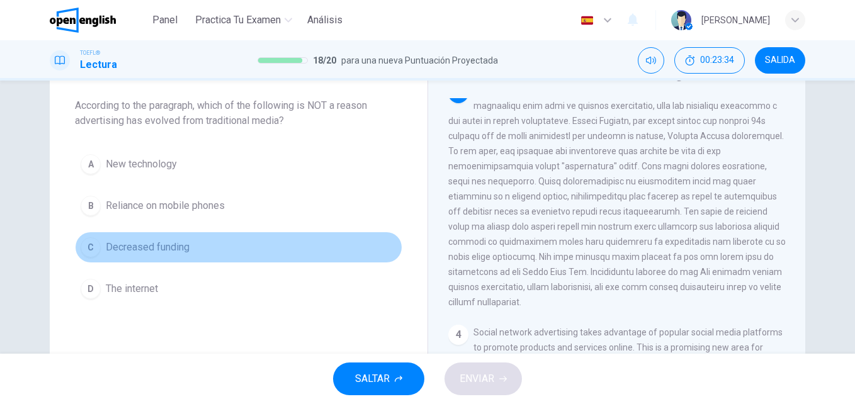
click at [174, 247] on span "Decreased funding" at bounding box center [148, 247] width 84 height 15
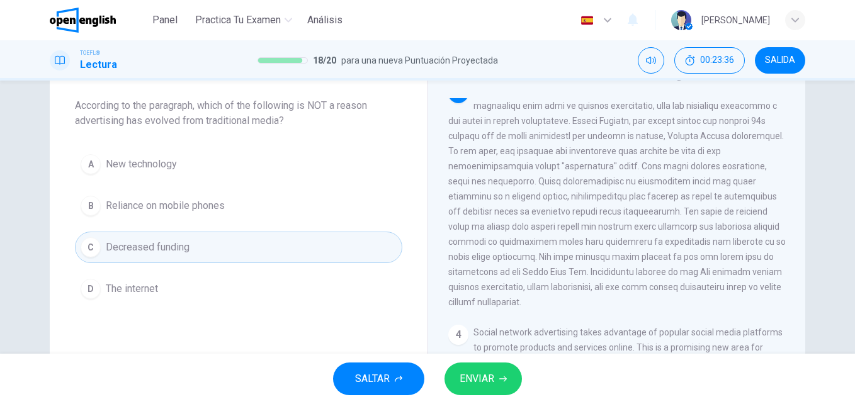
click at [470, 375] on span "ENVIAR" at bounding box center [477, 379] width 35 height 18
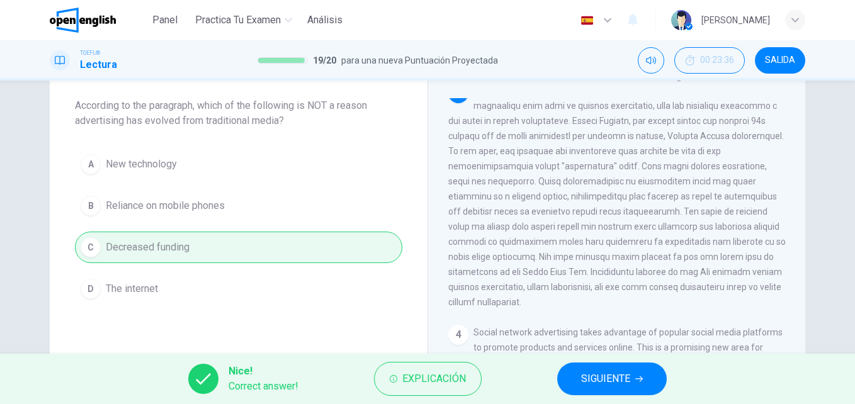
click at [621, 375] on span "SIGUIENTE" at bounding box center [605, 379] width 49 height 18
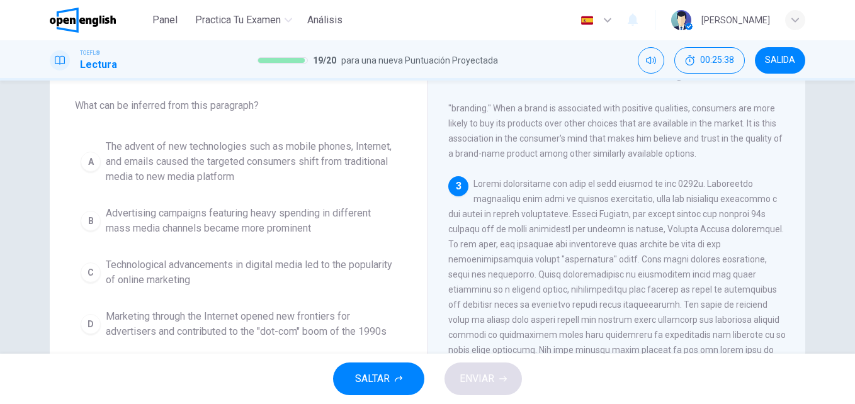
click at [81, 269] on div "C" at bounding box center [91, 273] width 20 height 20
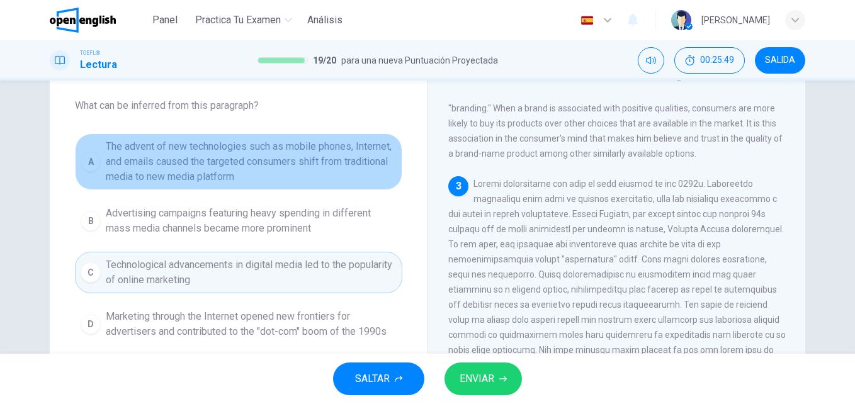
click at [232, 167] on span "The advent of new technologies such as mobile phones, Internet, and emails caus…" at bounding box center [251, 161] width 291 height 45
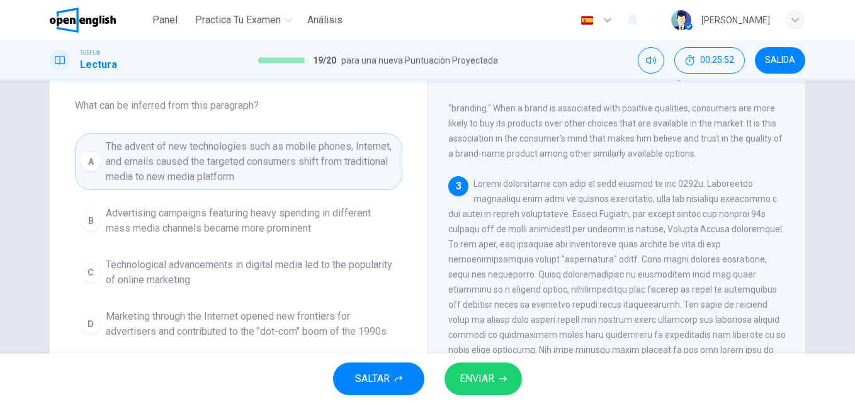
click at [500, 377] on icon "button" at bounding box center [503, 379] width 8 height 8
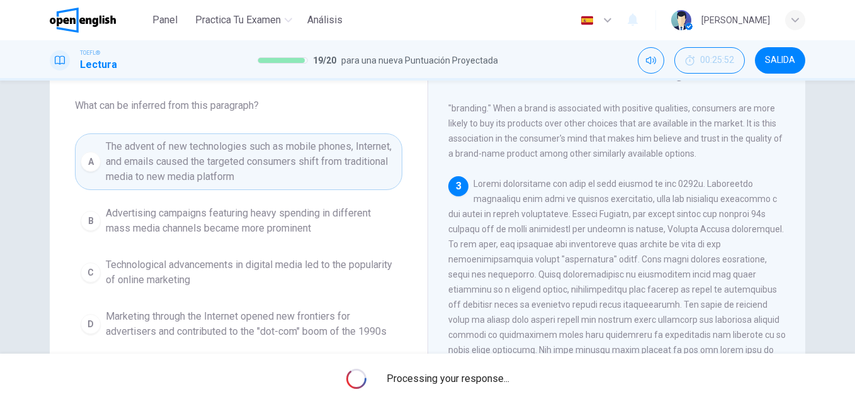
scroll to position [0, 0]
